Goal: Use online tool/utility: Utilize a website feature to perform a specific function

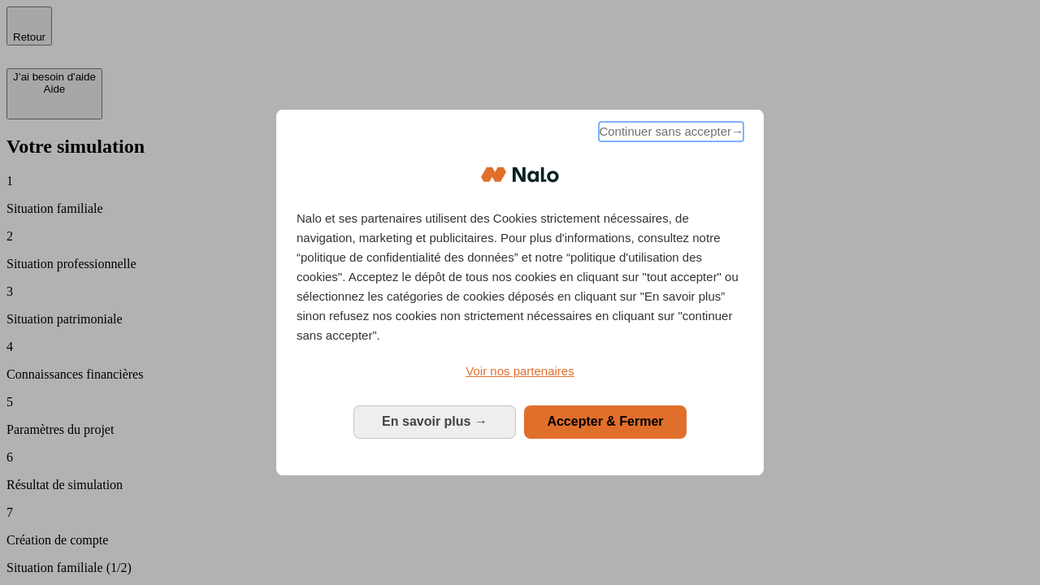
click at [670, 134] on span "Continuer sans accepter →" at bounding box center [671, 132] width 145 height 20
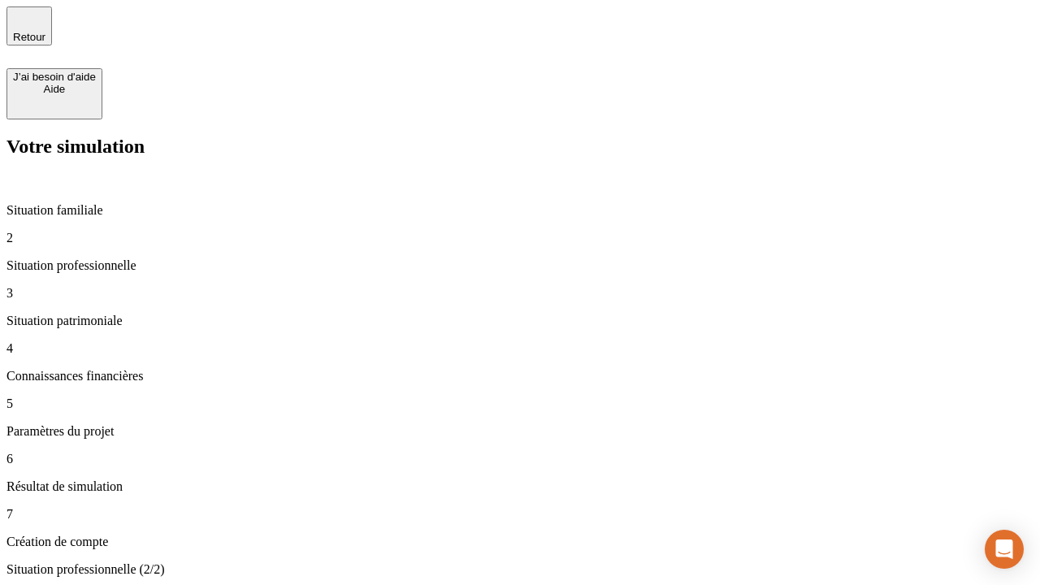
type input "30 000"
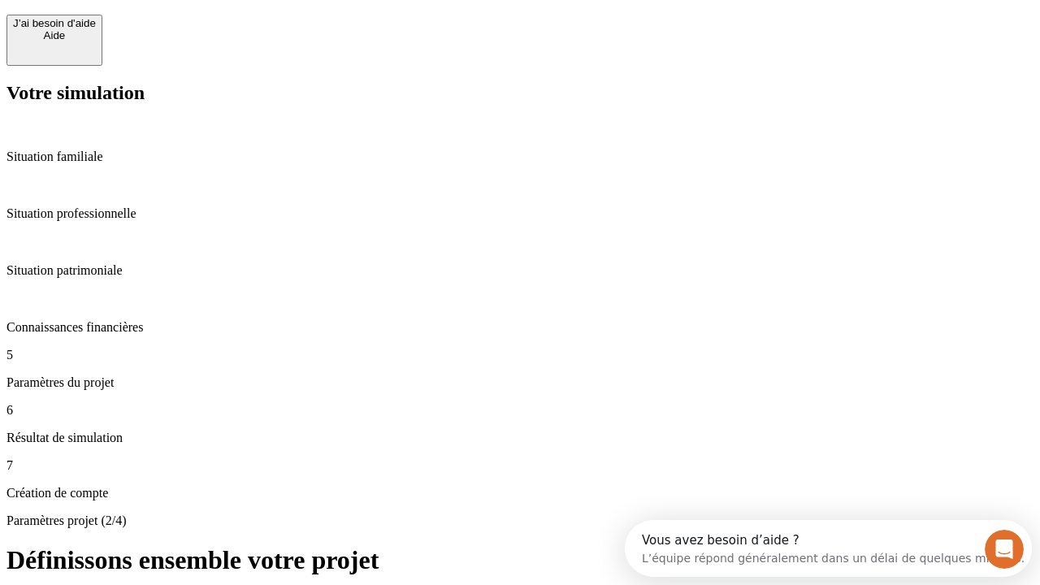
scroll to position [15, 0]
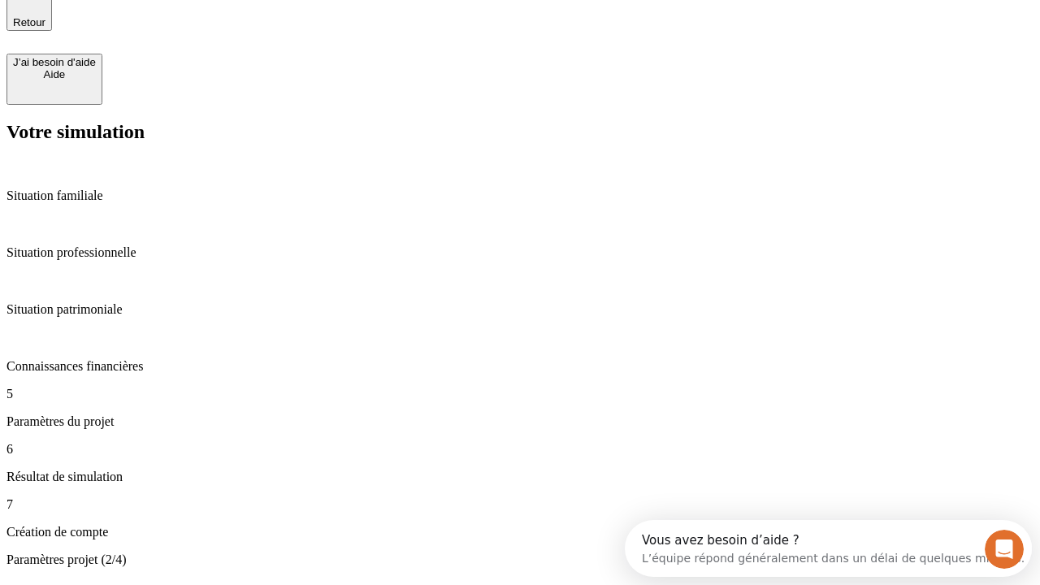
type input "25"
type input "64"
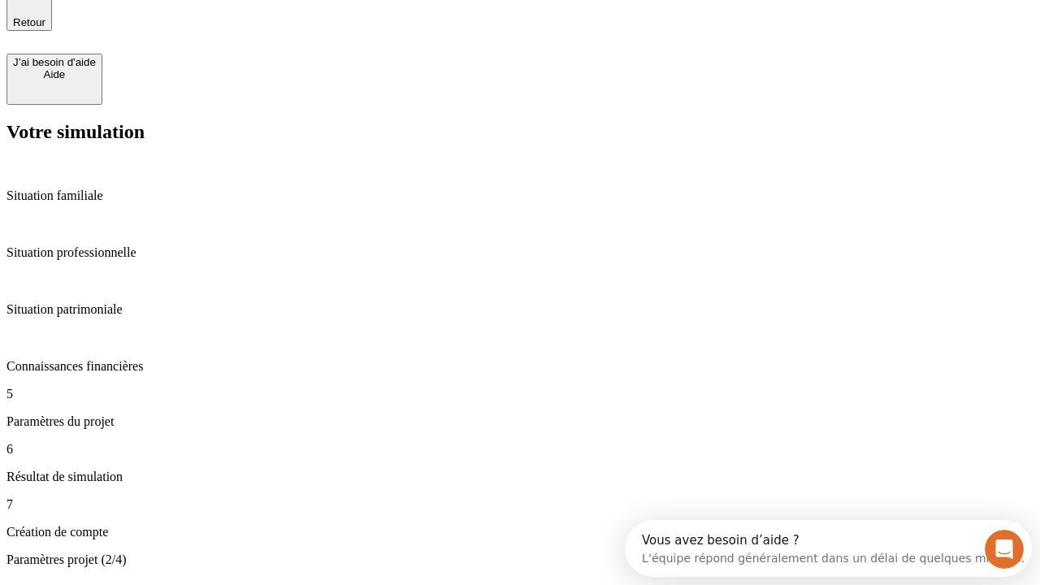
type input "1 000"
type input "640"
